Goal: Task Accomplishment & Management: Manage account settings

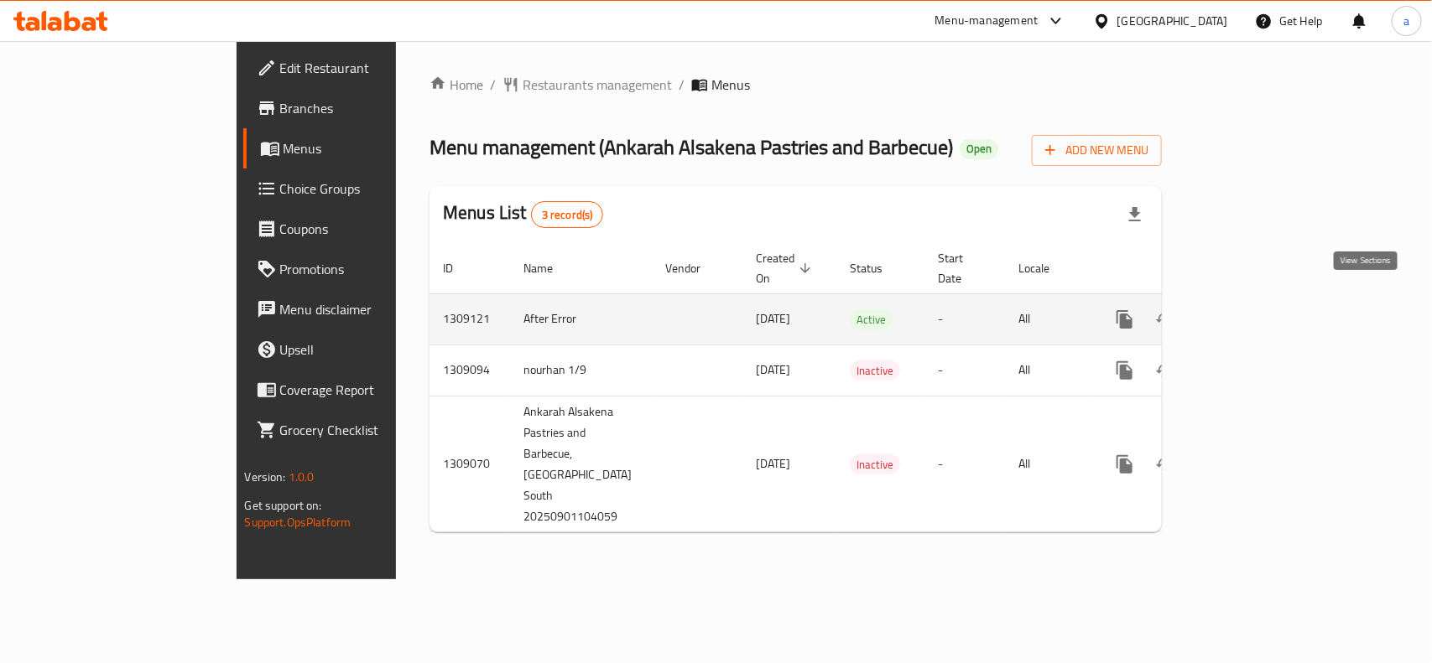
click at [1256, 310] on icon "enhanced table" at bounding box center [1246, 320] width 20 height 20
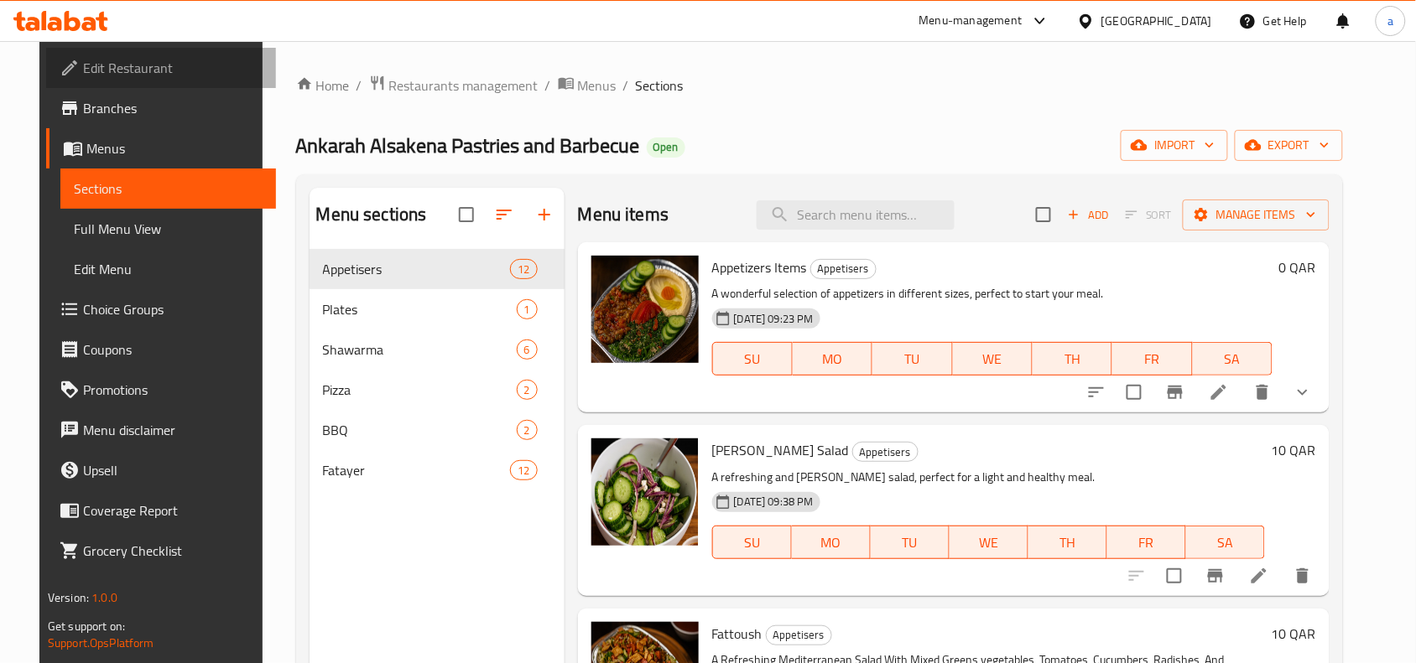
click at [83, 60] on span "Edit Restaurant" at bounding box center [172, 68] width 179 height 20
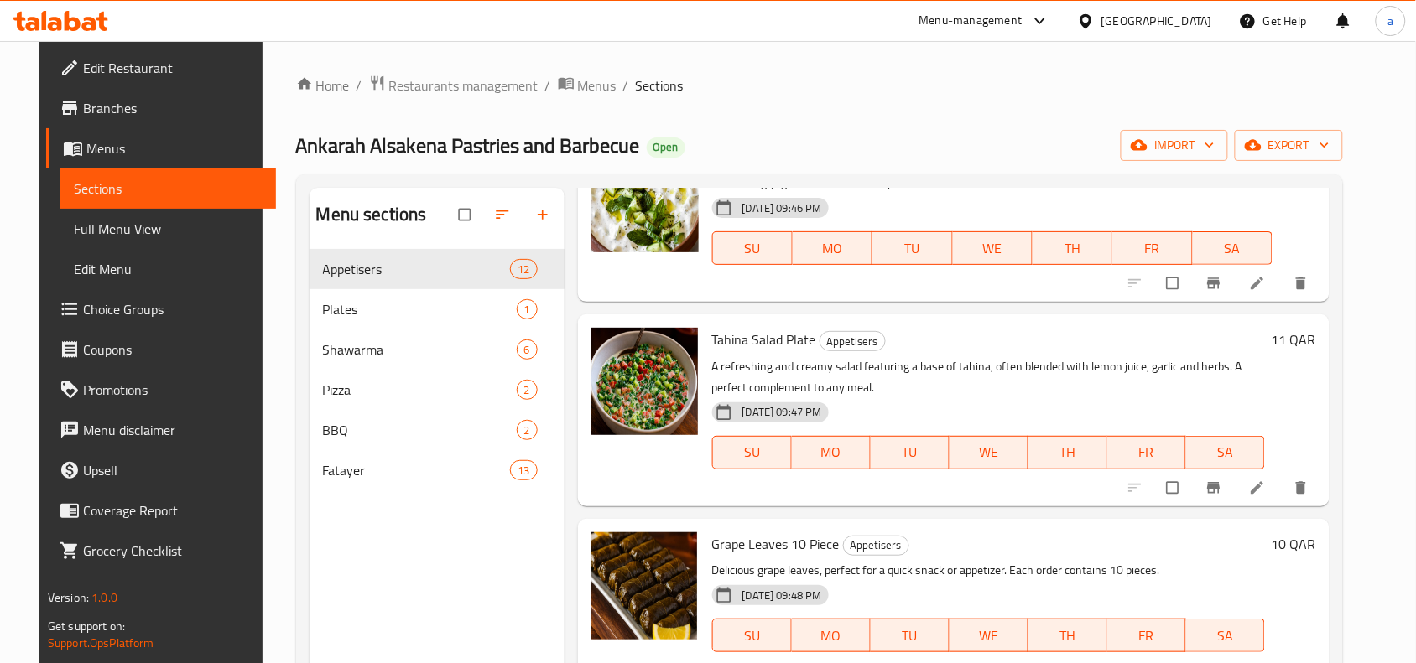
scroll to position [1258, 0]
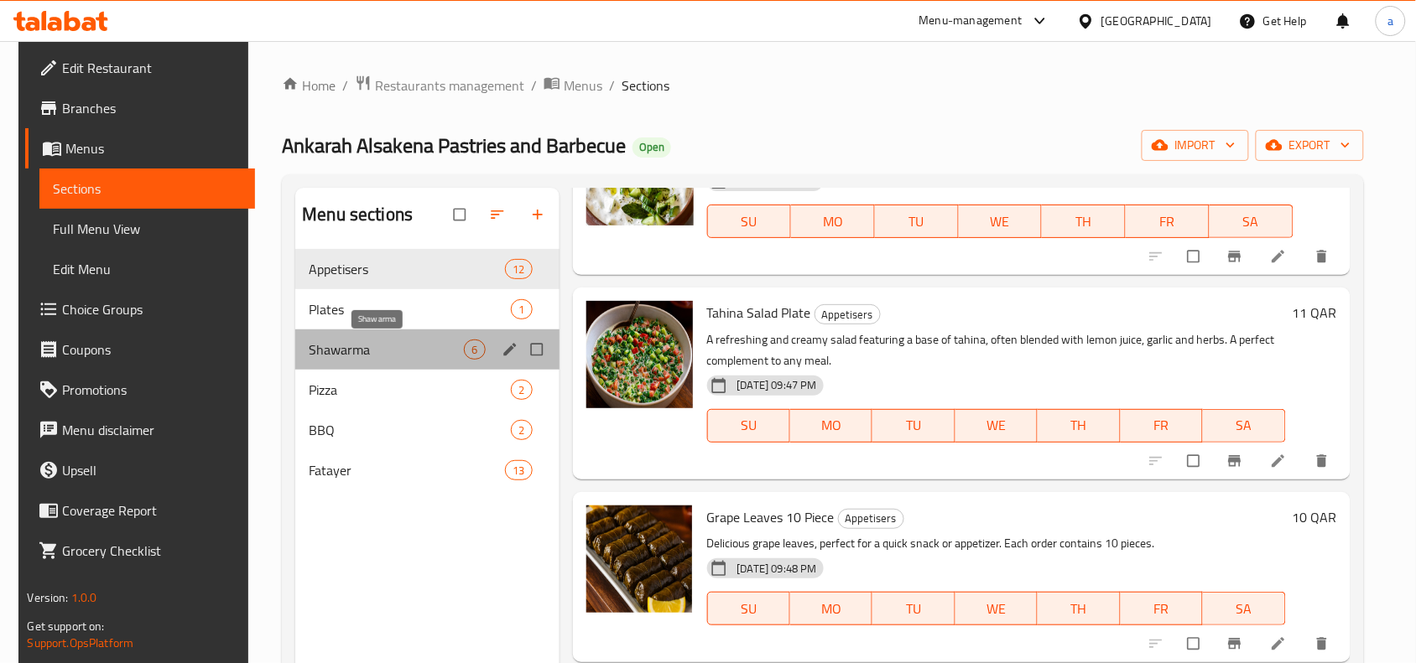
click at [359, 350] on span "Shawarma" at bounding box center [386, 350] width 155 height 20
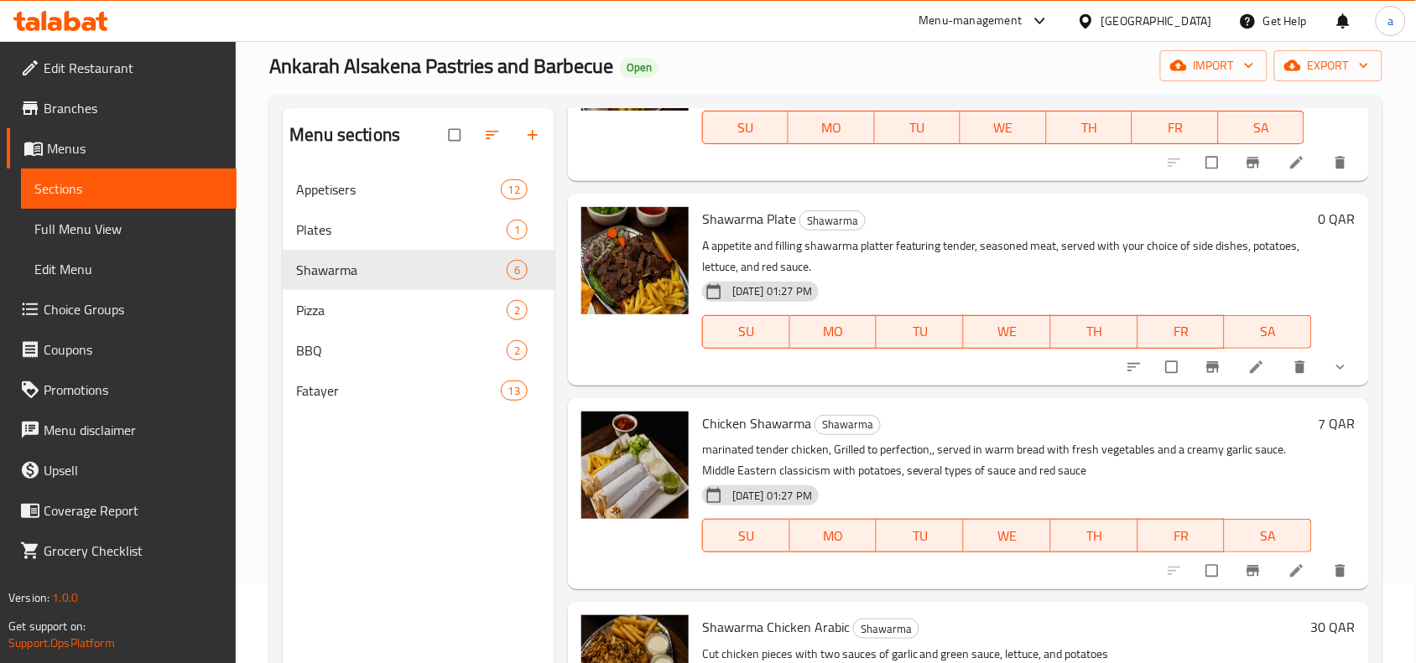
scroll to position [236, 0]
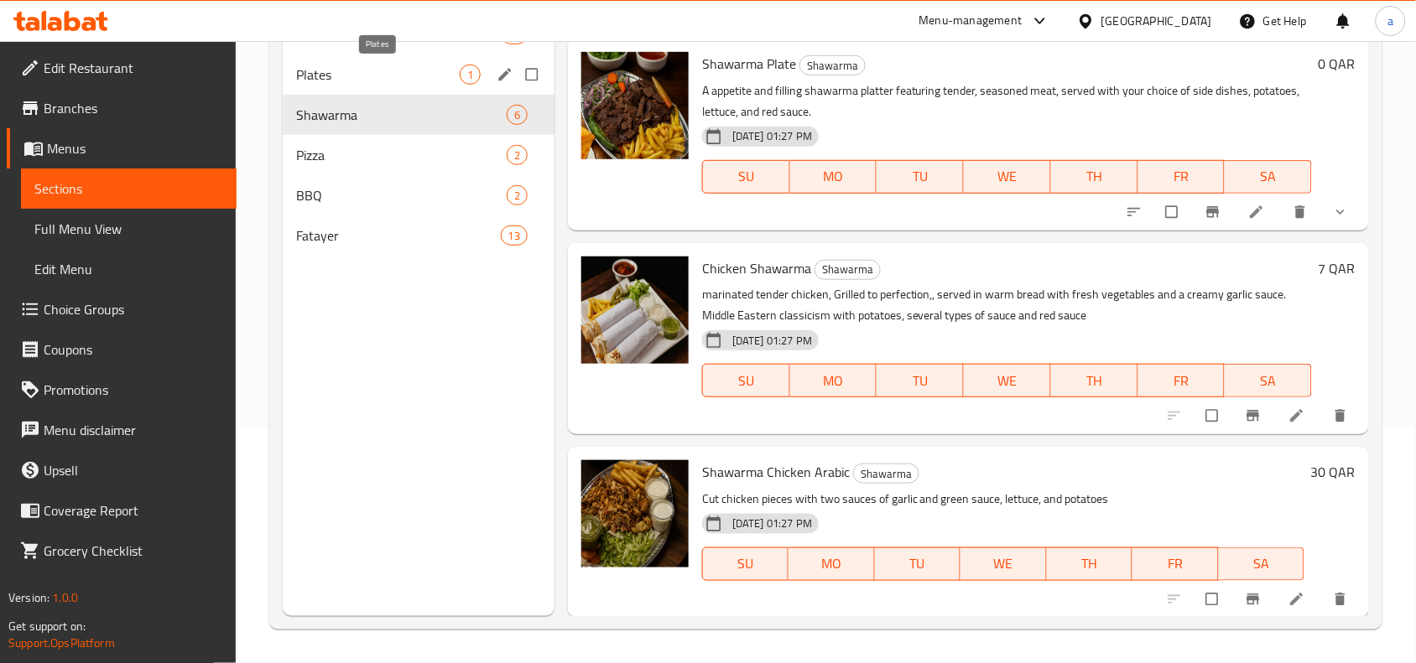
click at [384, 77] on span "Plates" at bounding box center [378, 75] width 164 height 20
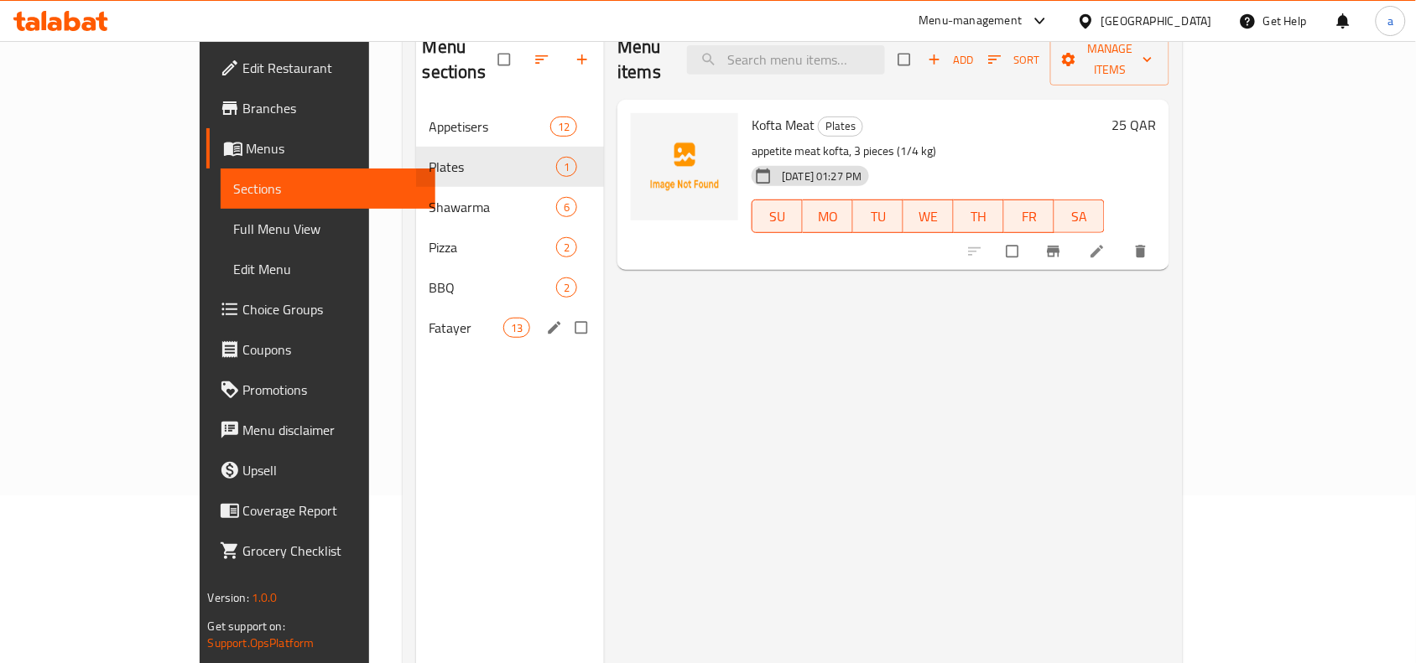
scroll to position [131, 0]
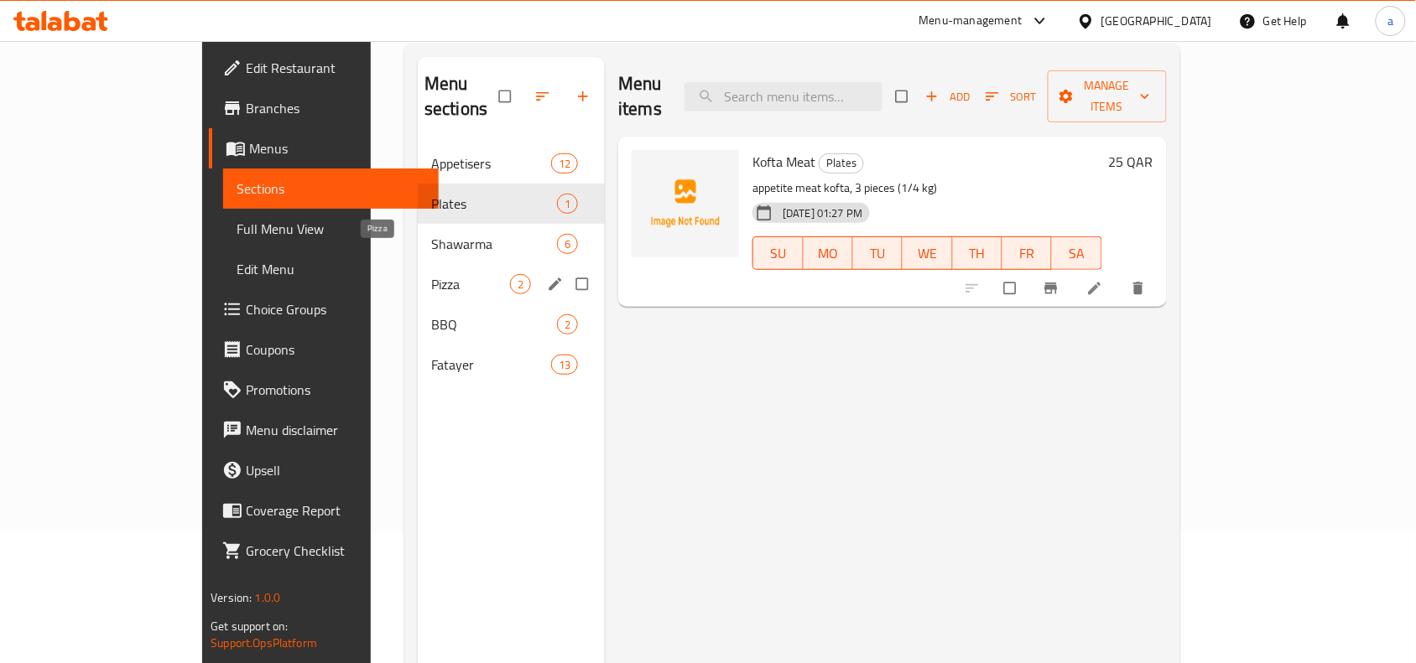
click at [431, 274] on span "Pizza" at bounding box center [470, 284] width 79 height 20
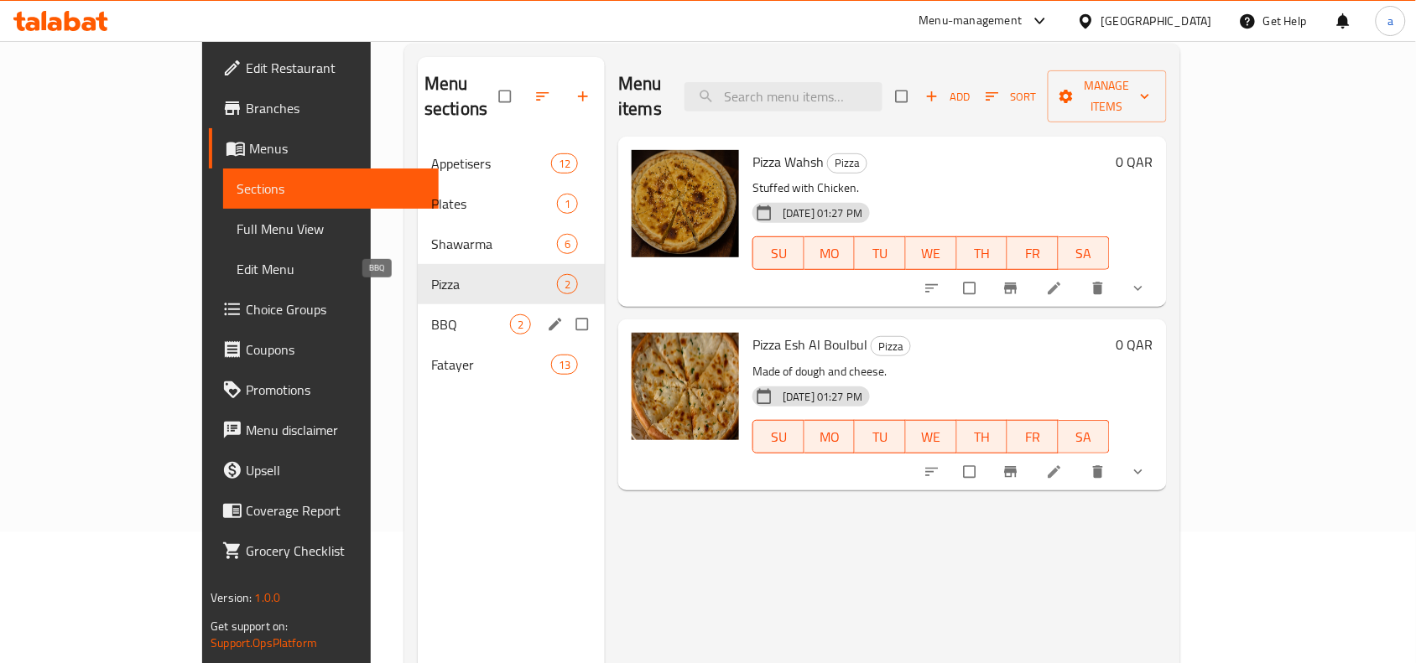
click at [431, 315] on span "BBQ" at bounding box center [470, 325] width 79 height 20
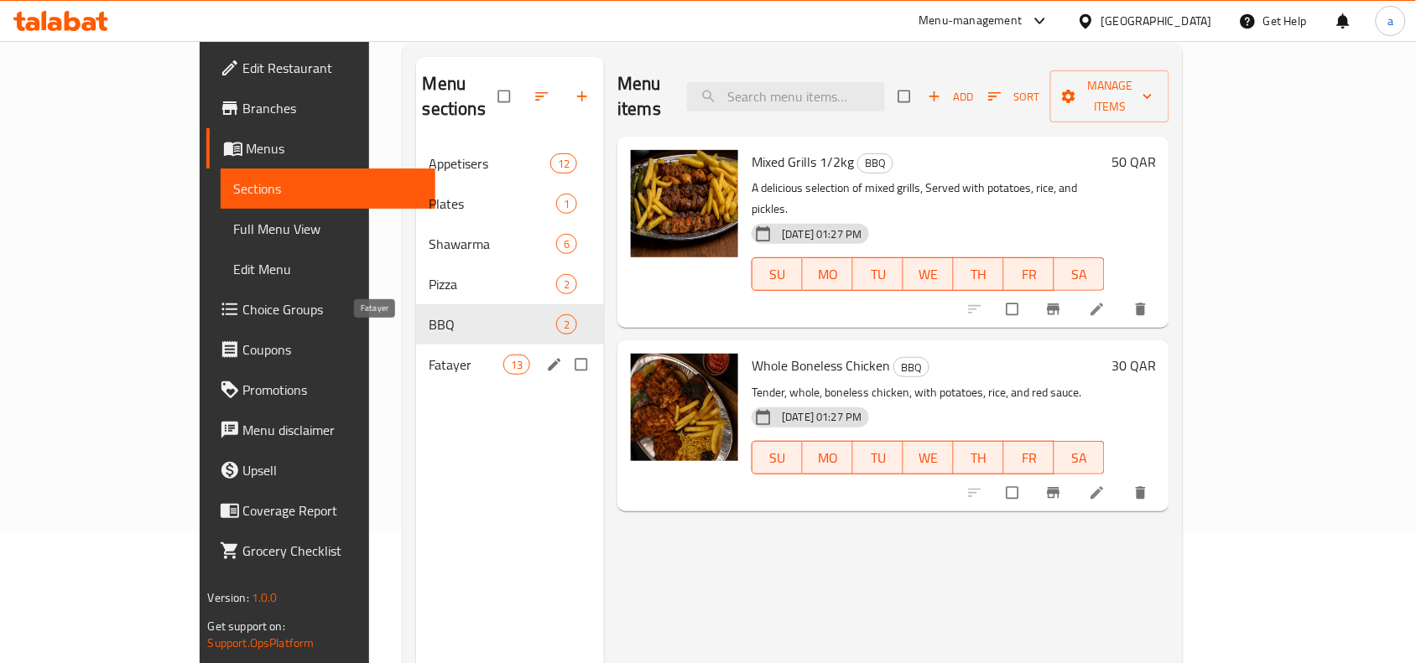
click at [429, 355] on span "Fatayer" at bounding box center [466, 365] width 74 height 20
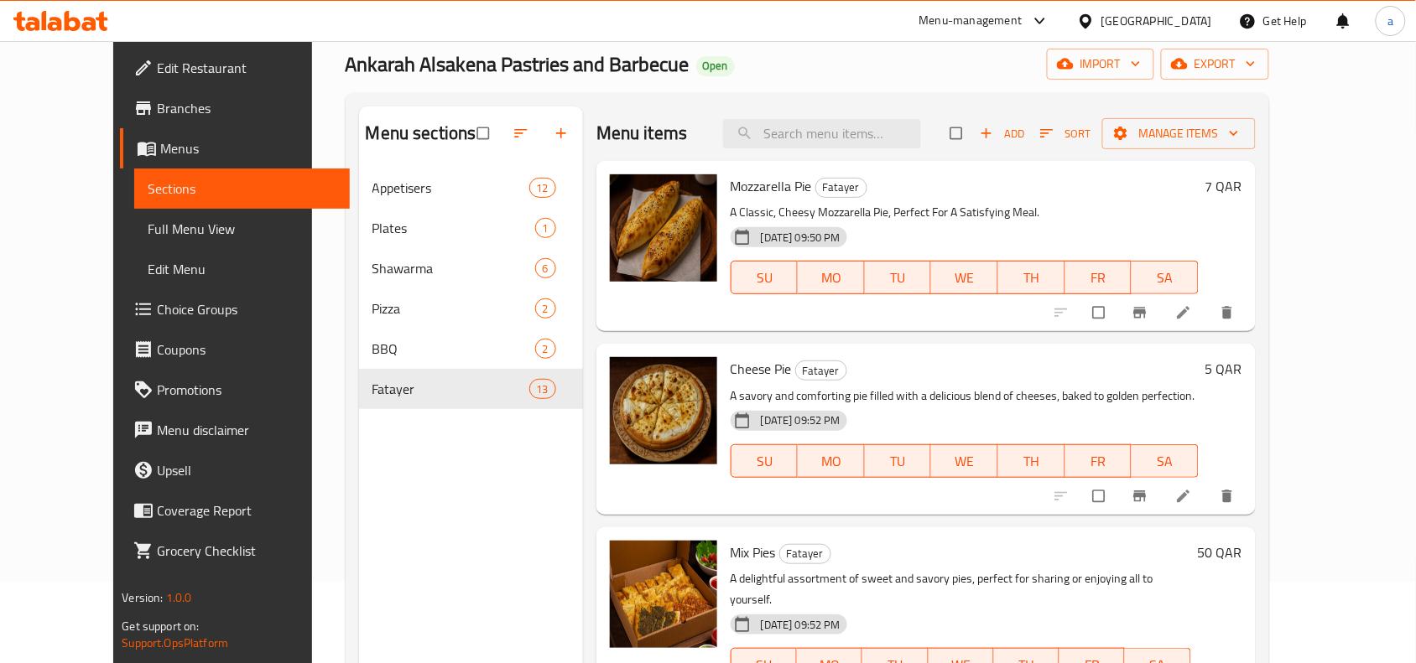
scroll to position [26, 0]
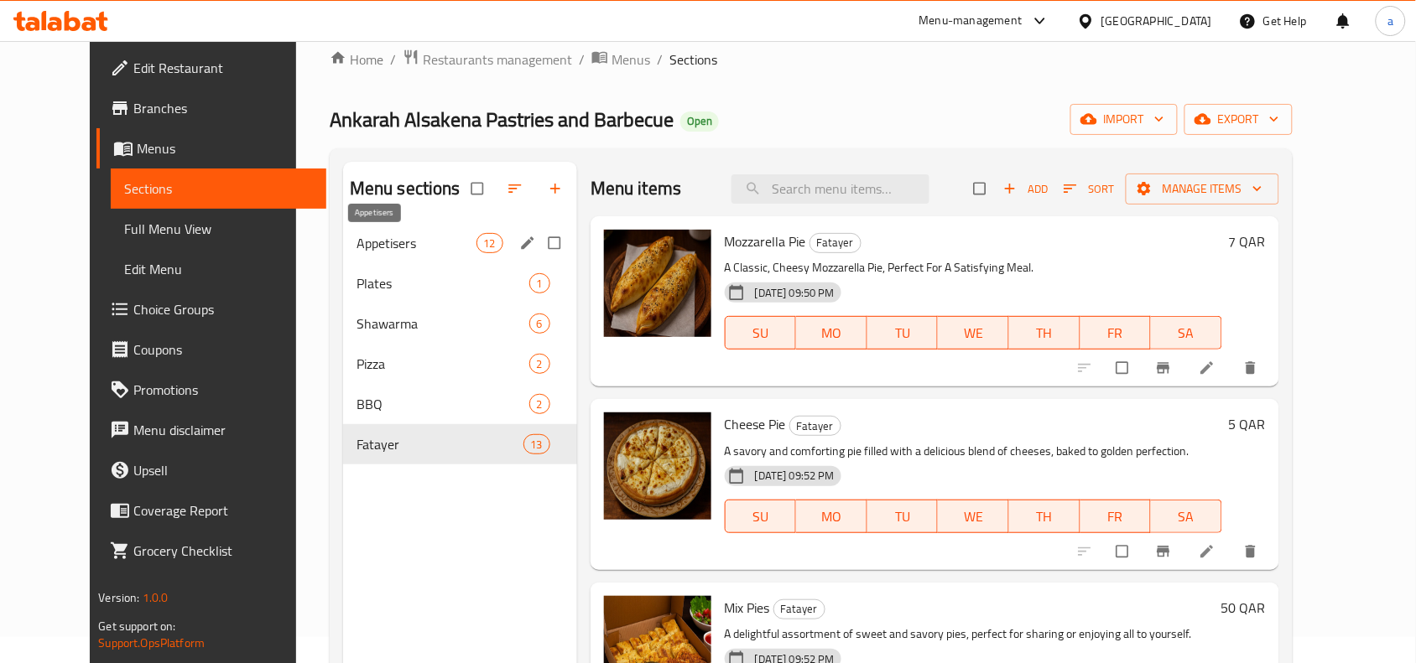
click at [407, 244] on span "Appetisers" at bounding box center [416, 243] width 120 height 20
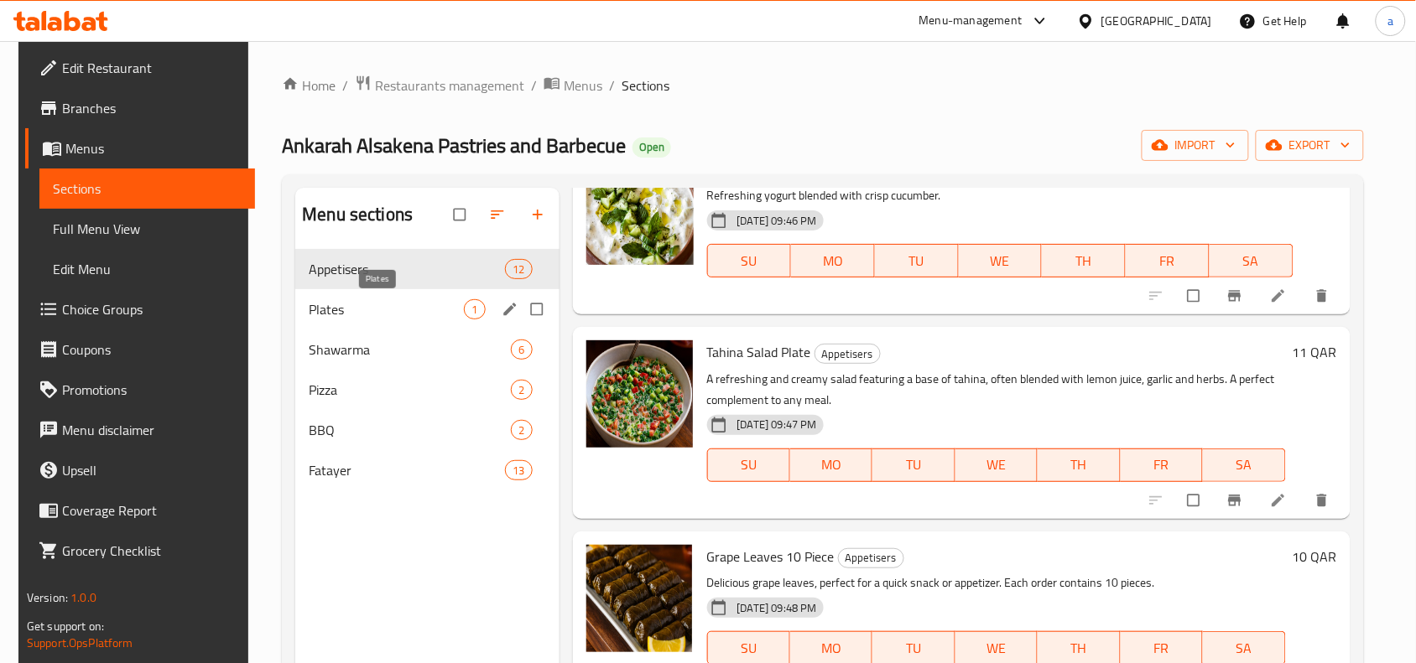
click at [365, 311] on span "Plates" at bounding box center [386, 309] width 155 height 20
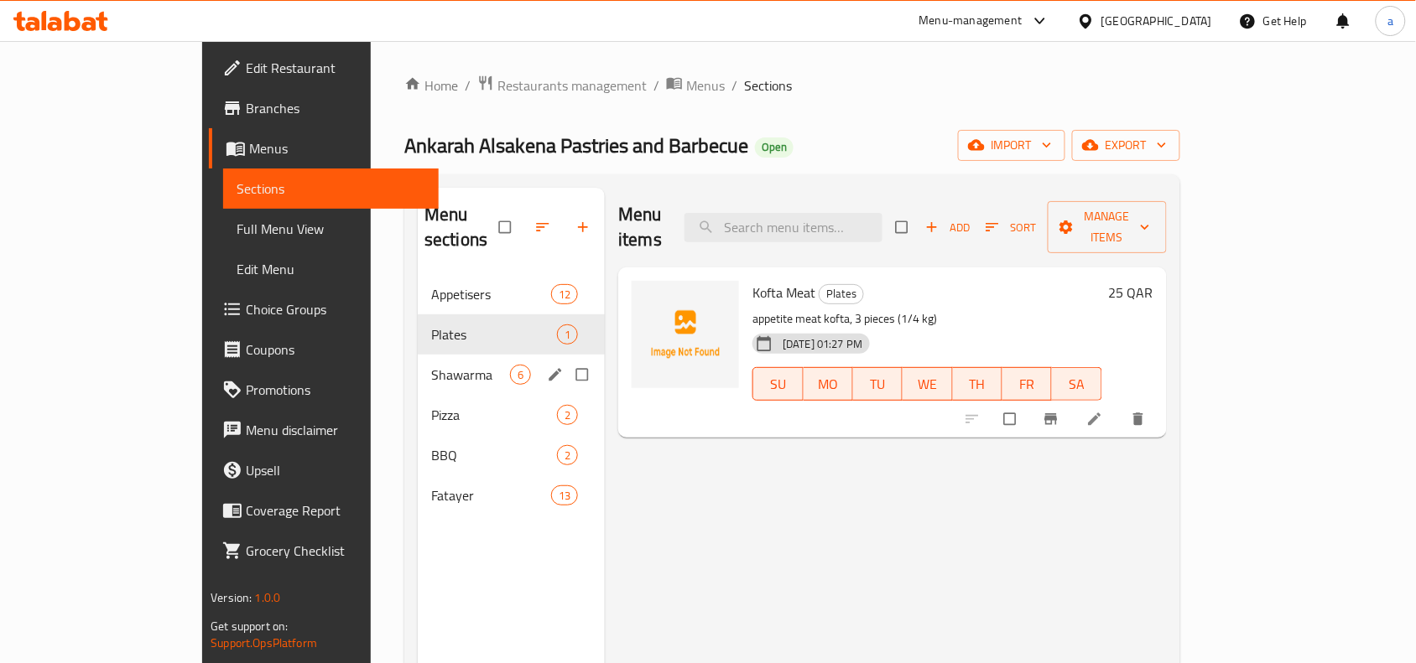
click at [431, 365] on span "Shawarma" at bounding box center [470, 375] width 79 height 20
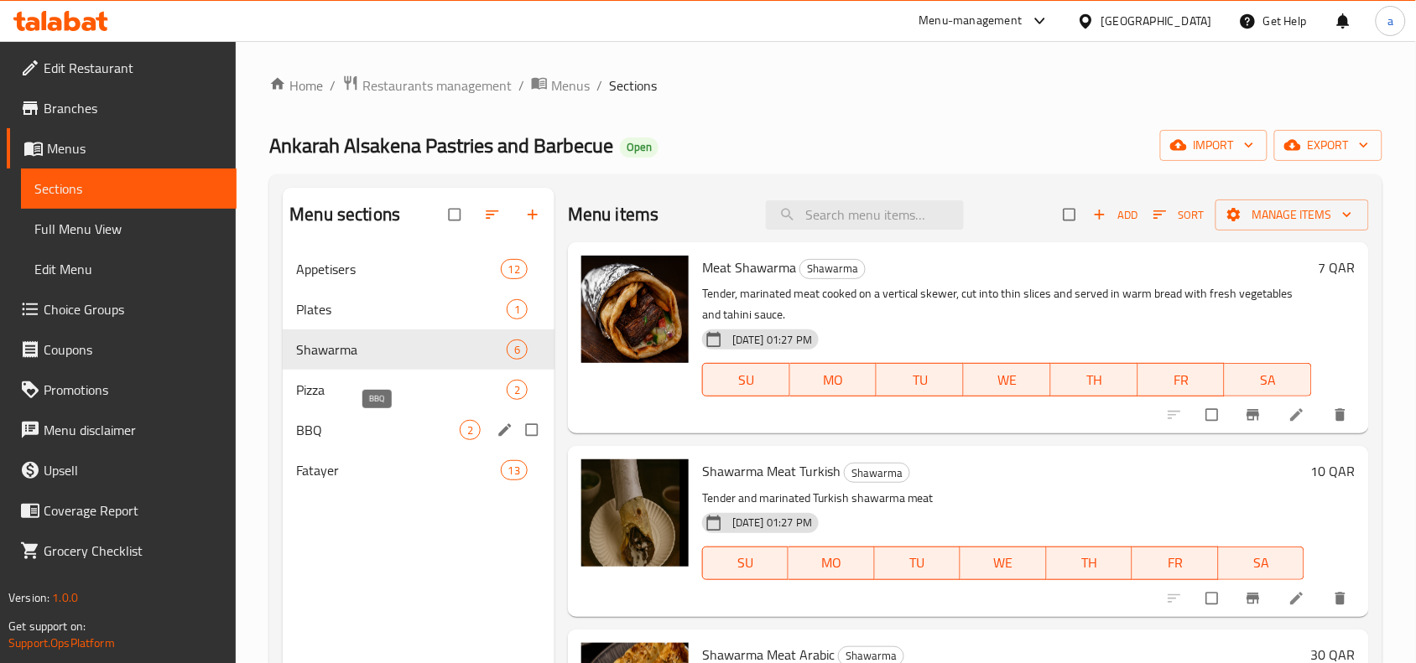
click at [366, 432] on span "BBQ" at bounding box center [378, 430] width 164 height 20
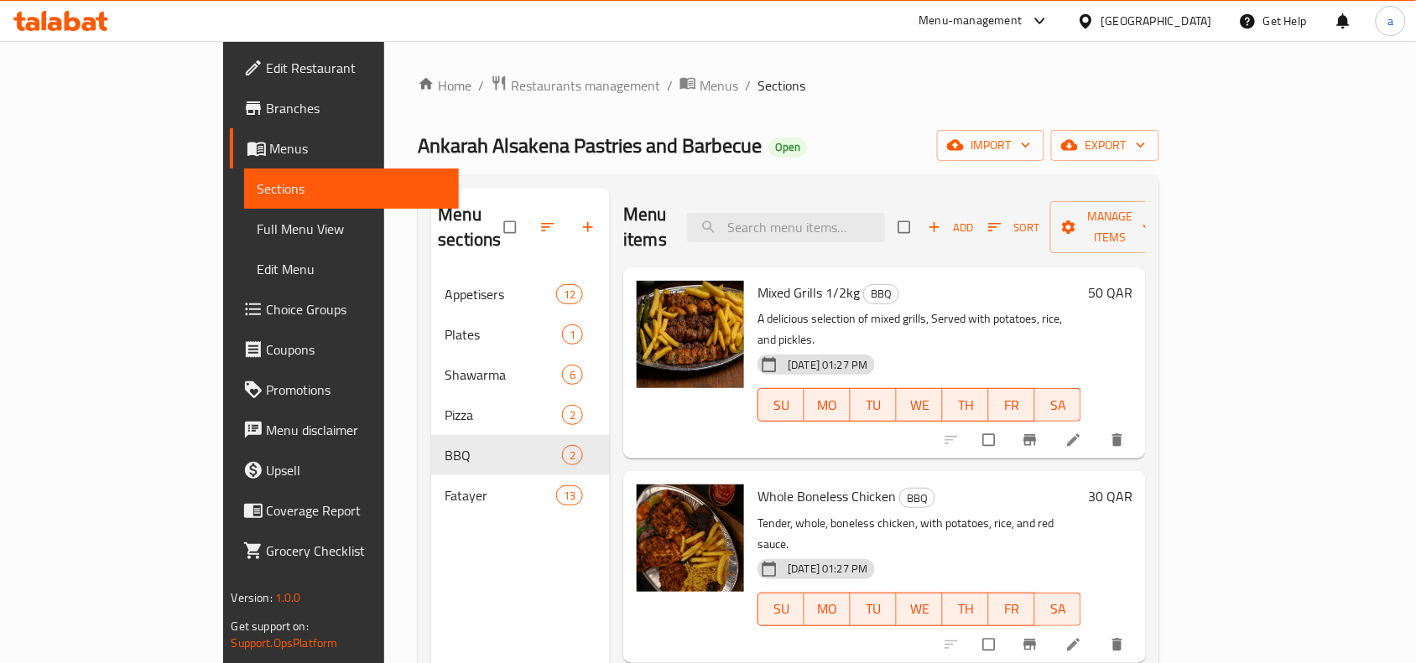
click at [431, 497] on nav "Appetisers 12 Plates 1 Shawarma 6 Pizza 2 BBQ 2 Fatayer 13" at bounding box center [520, 395] width 179 height 255
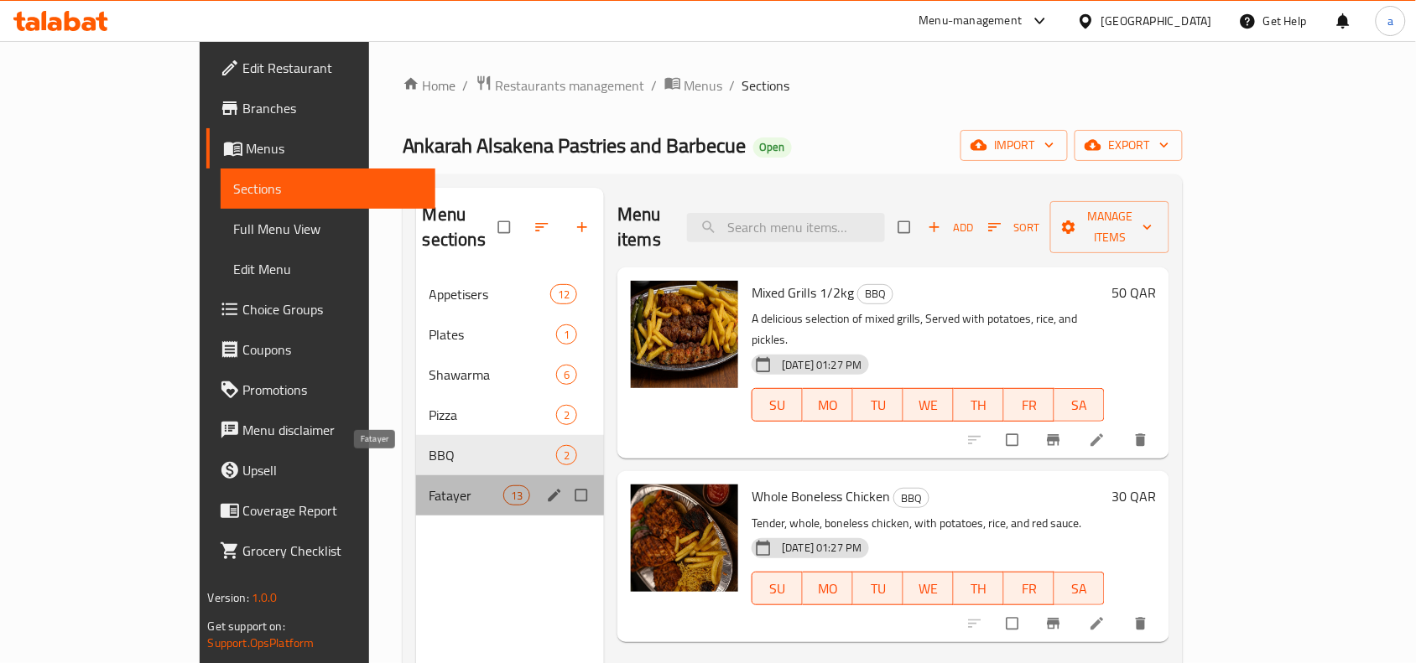
click at [429, 486] on span "Fatayer" at bounding box center [466, 496] width 74 height 20
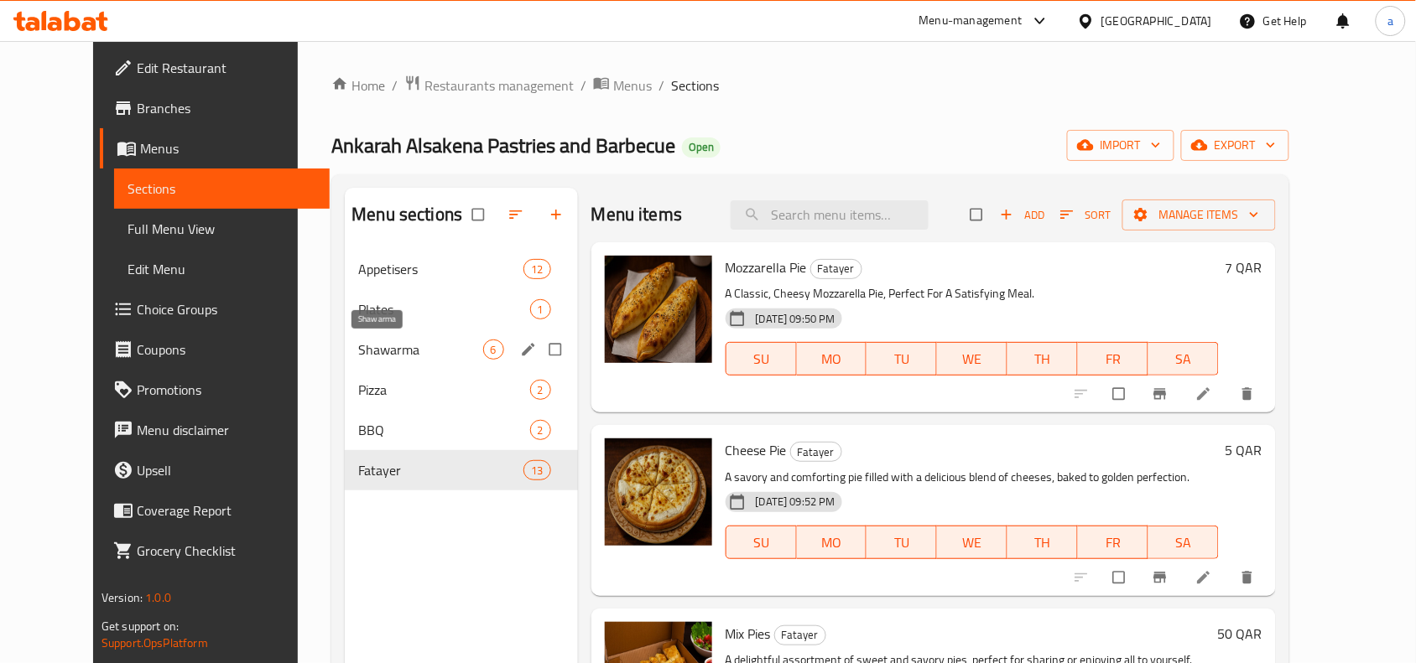
click at [440, 358] on span "Shawarma" at bounding box center [420, 350] width 124 height 20
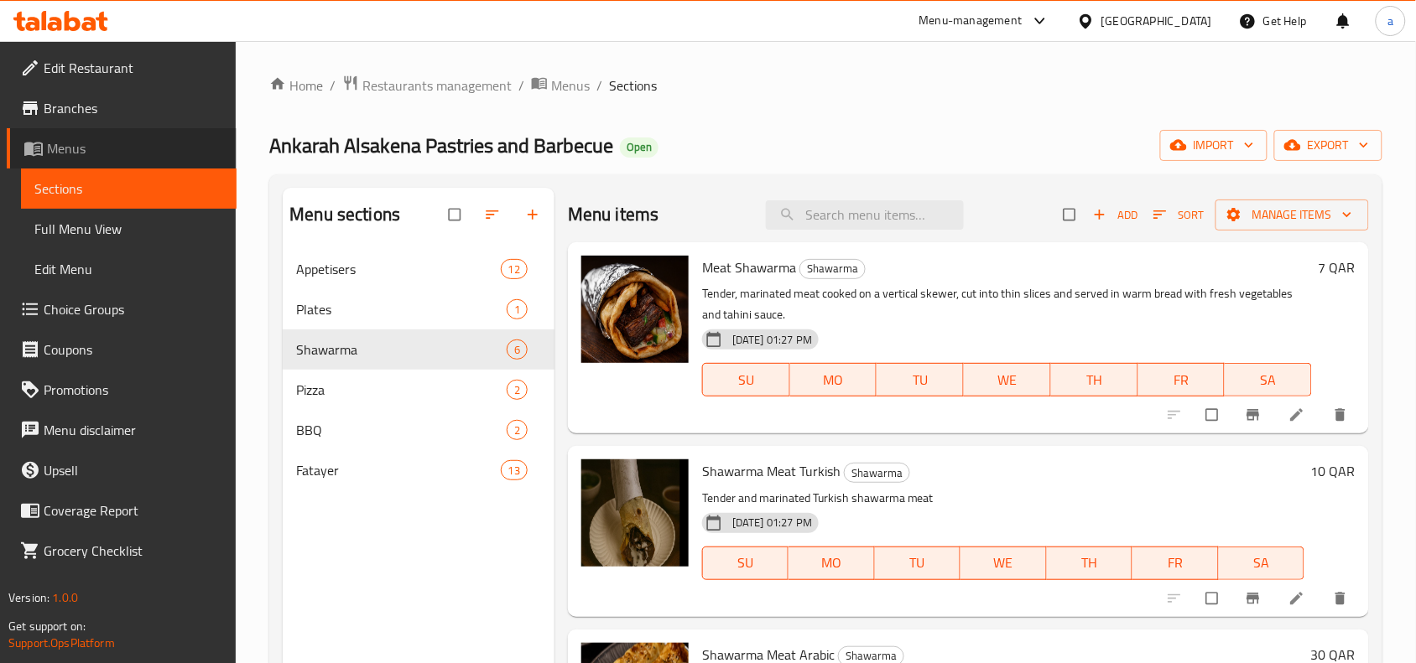
click at [65, 133] on link "Menus" at bounding box center [122, 148] width 230 height 40
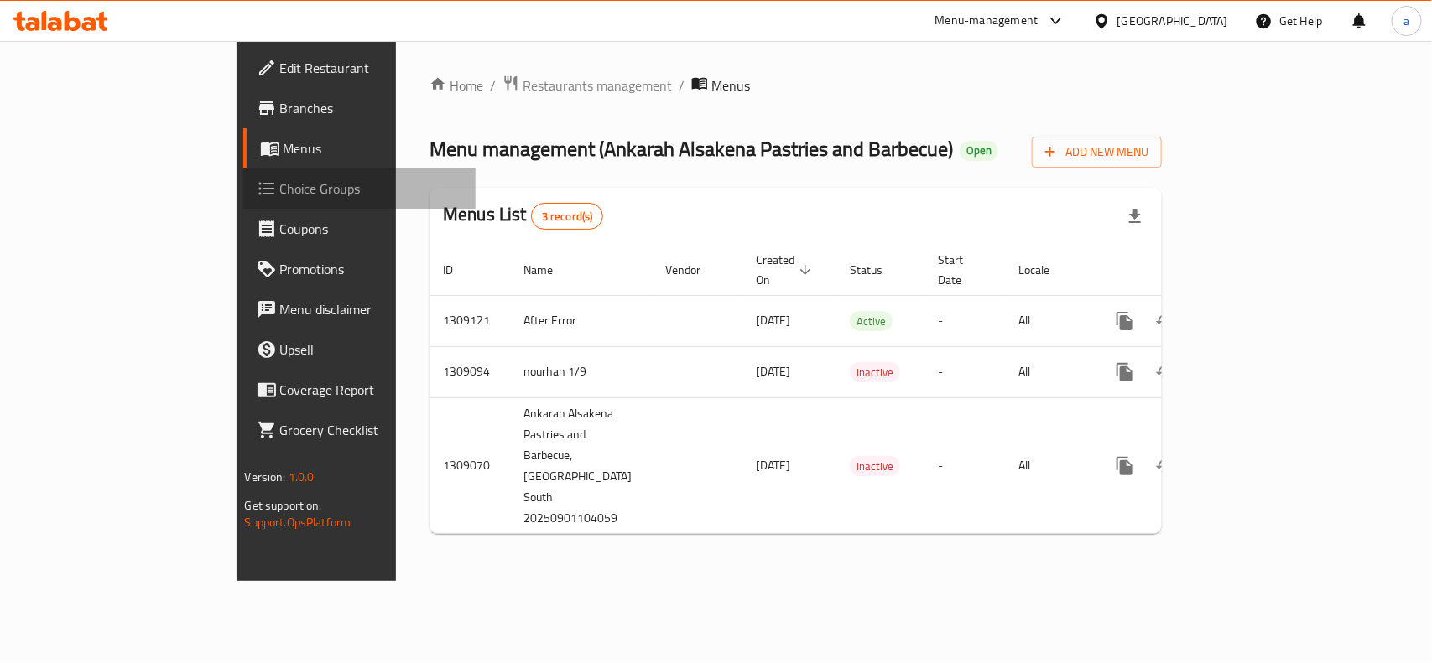
click at [280, 187] on span "Choice Groups" at bounding box center [371, 189] width 182 height 20
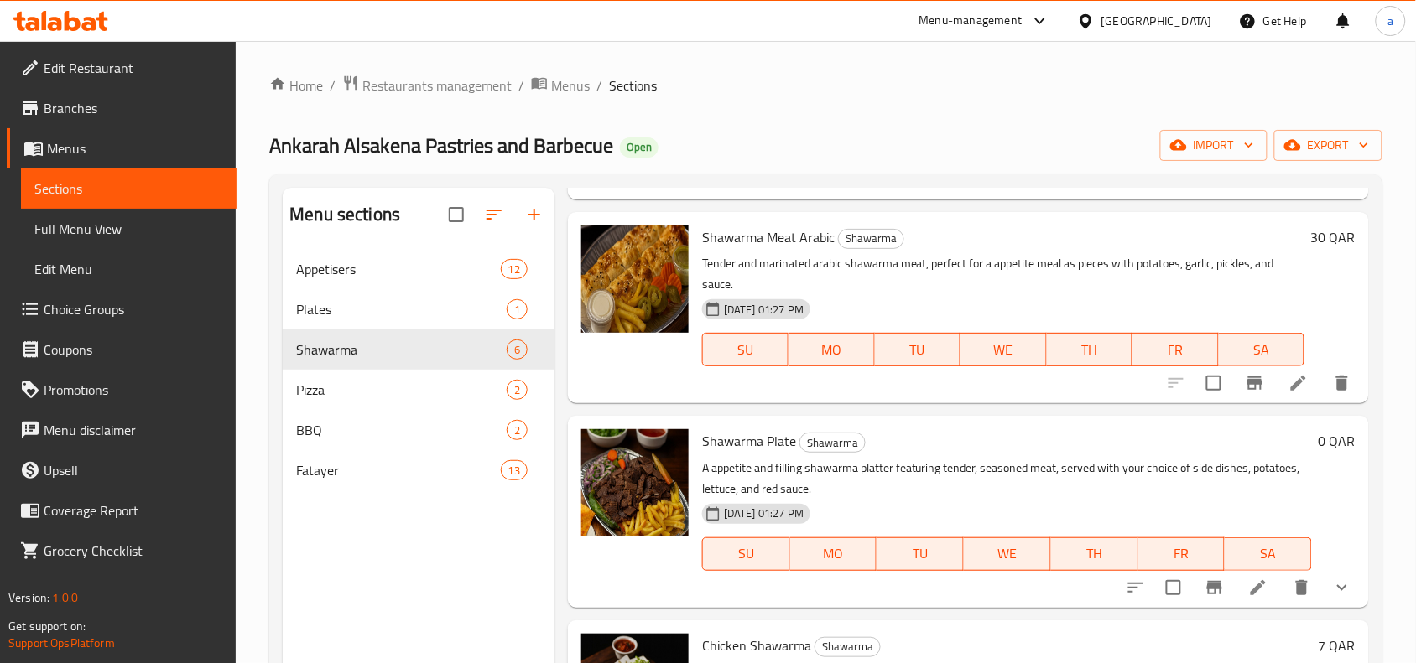
scroll to position [419, 0]
click at [1376, 312] on div "Menu sections Appetisers 12 Plates 1 Shawarma 6 Pizza 2 BBQ 2 Fatayer 13 Menu i…" at bounding box center [825, 519] width 1113 height 690
click at [1189, 19] on div "[GEOGRAPHIC_DATA]" at bounding box center [1156, 21] width 111 height 18
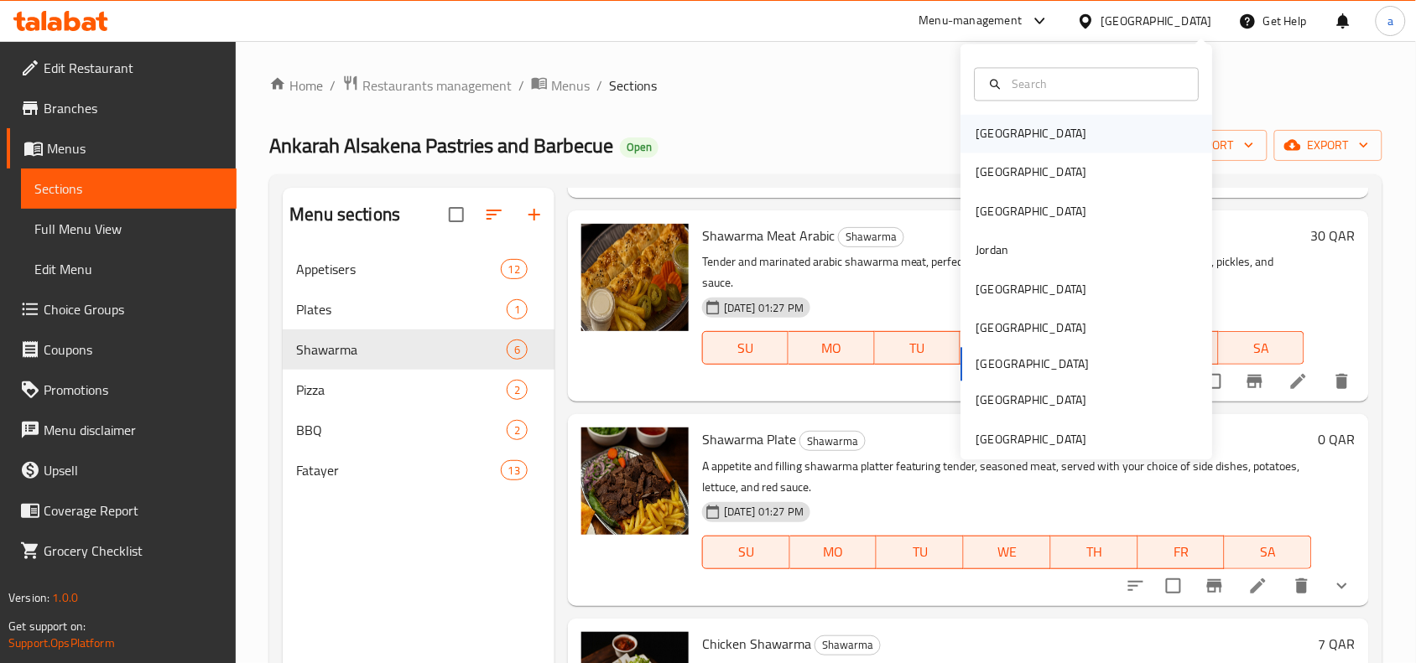
click at [976, 131] on div "Bahrain" at bounding box center [1031, 134] width 111 height 18
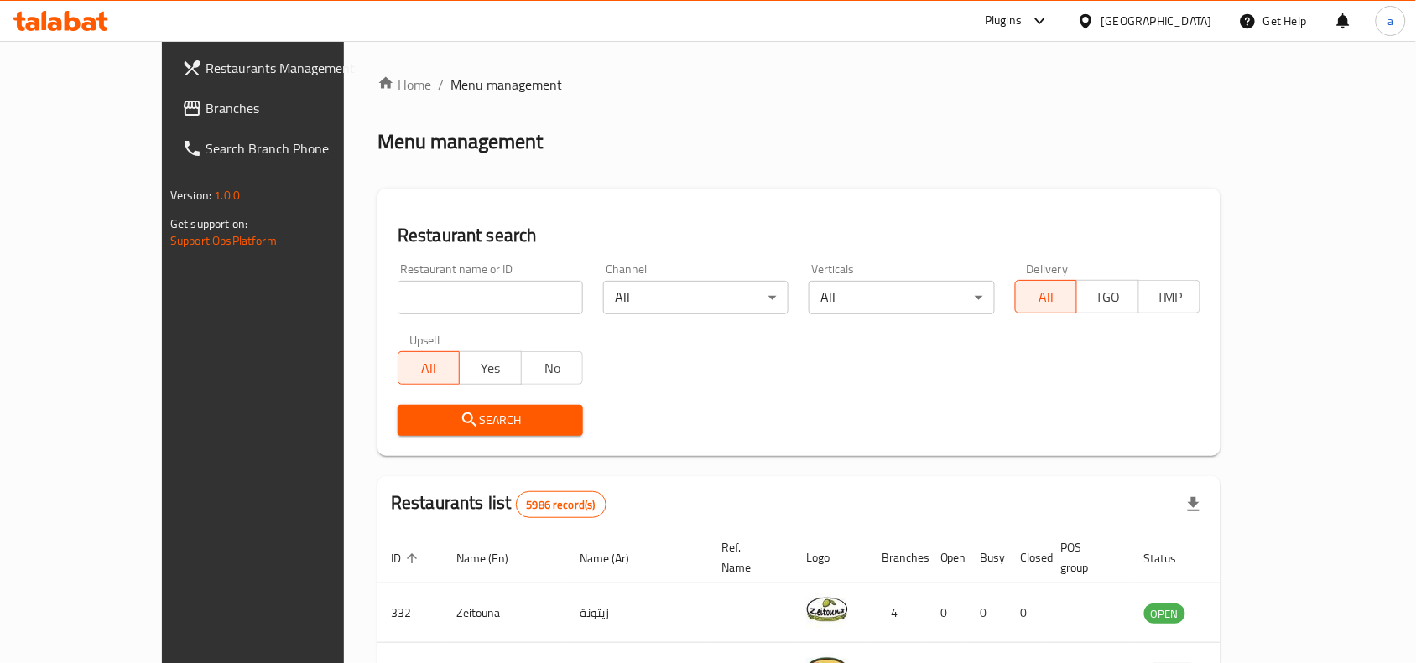
click at [205, 101] on span "Branches" at bounding box center [294, 108] width 179 height 20
